Goal: Use online tool/utility

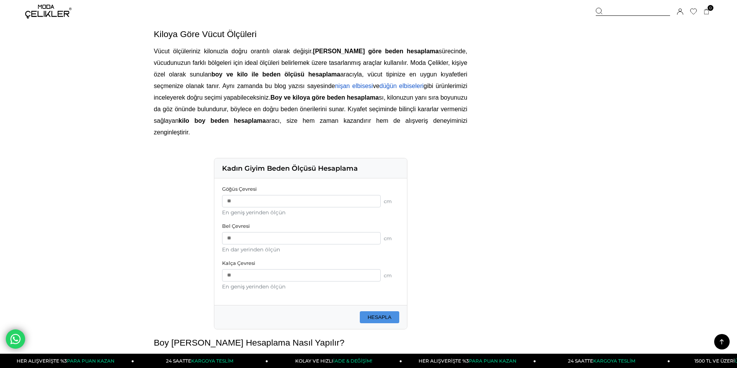
scroll to position [508, 0]
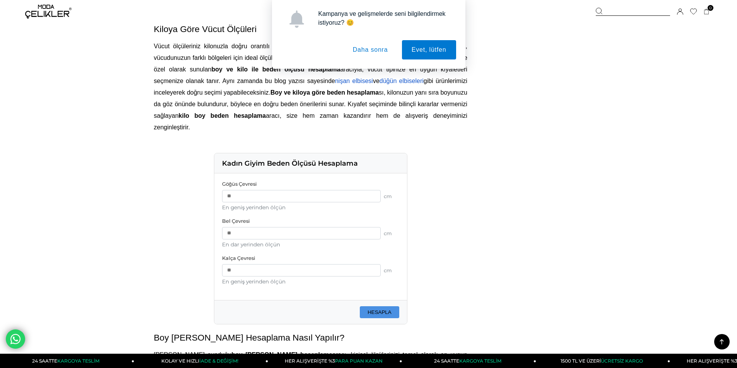
type input "**"
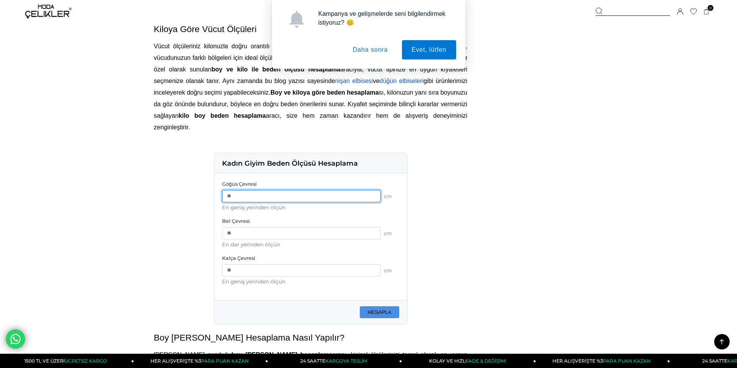
click at [371, 190] on input "*" at bounding box center [301, 196] width 159 height 12
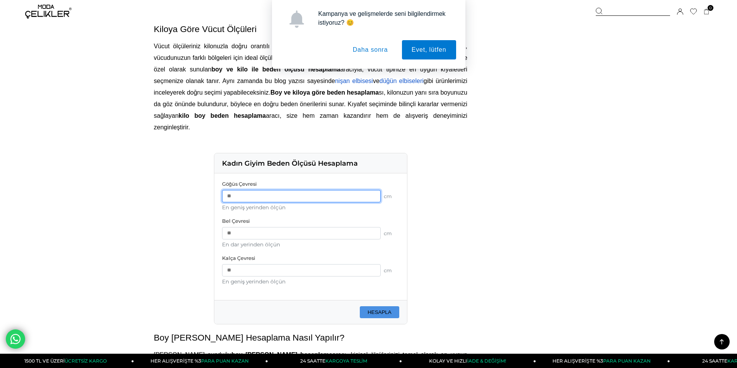
click at [371, 190] on input "*" at bounding box center [301, 196] width 159 height 12
type input "*"
click at [371, 190] on input "*" at bounding box center [301, 196] width 159 height 12
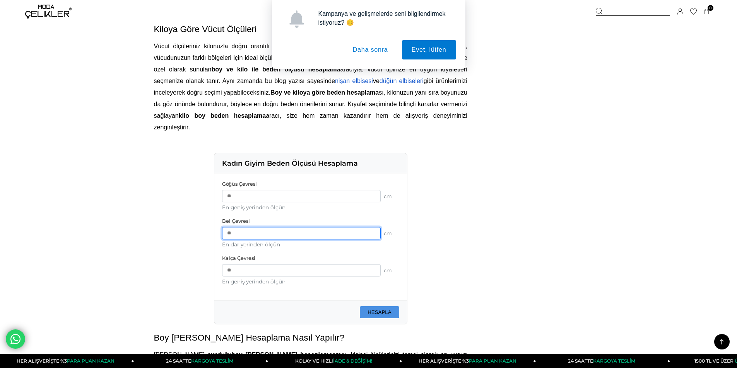
click at [271, 227] on input "number" at bounding box center [301, 233] width 159 height 12
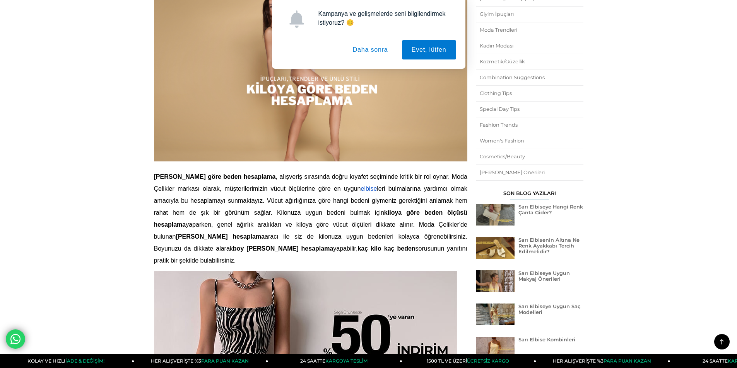
scroll to position [83, 0]
